Goal: Transaction & Acquisition: Book appointment/travel/reservation

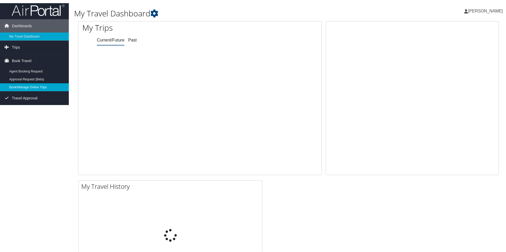
click at [42, 88] on link "Book/Manage Online Trips" at bounding box center [34, 87] width 69 height 8
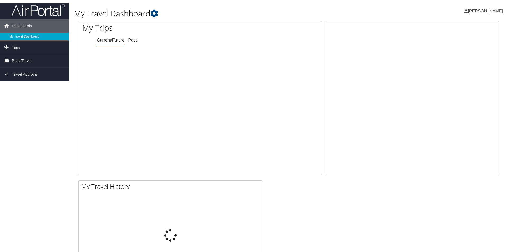
click at [18, 61] on span "Book Travel" at bounding box center [22, 60] width 20 height 13
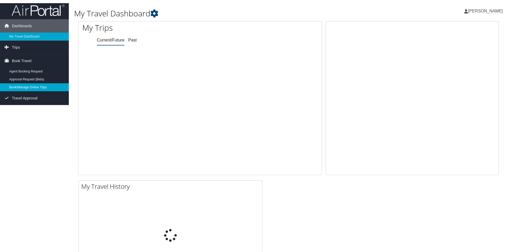
click at [36, 86] on link "Book/Manage Online Trips" at bounding box center [34, 87] width 69 height 8
